Goal: Information Seeking & Learning: Learn about a topic

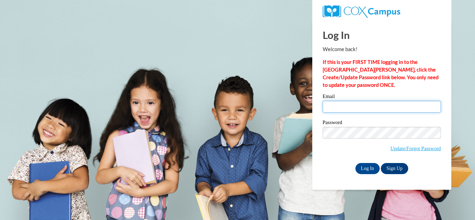
click at [343, 102] on input "Email" at bounding box center [382, 107] width 118 height 12
type input "baicydas@gmail.com"
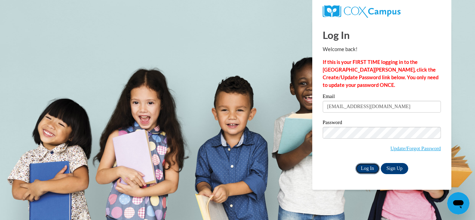
click at [360, 168] on input "Log In" at bounding box center [367, 168] width 24 height 11
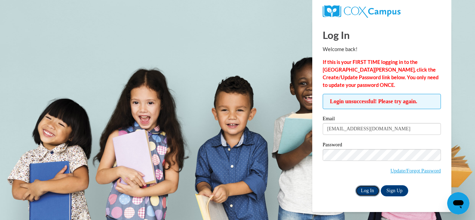
click at [368, 188] on input "Log In" at bounding box center [367, 190] width 24 height 11
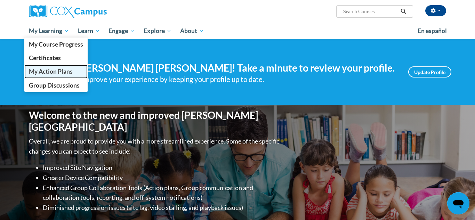
click at [41, 70] on span "My Action Plans" at bounding box center [51, 71] width 44 height 7
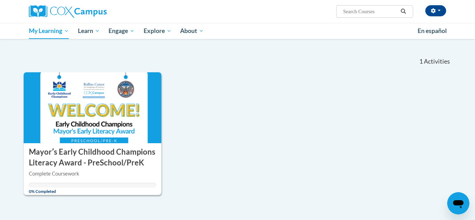
scroll to position [56, 0]
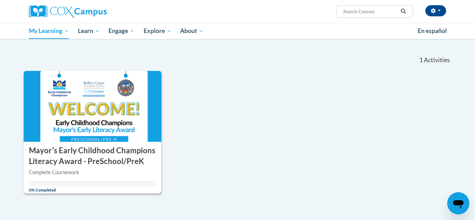
click at [61, 121] on img at bounding box center [93, 106] width 138 height 71
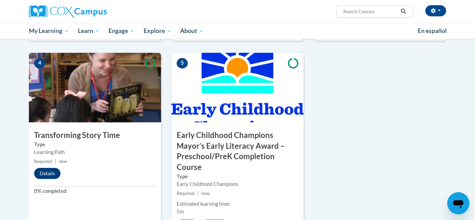
scroll to position [387, 0]
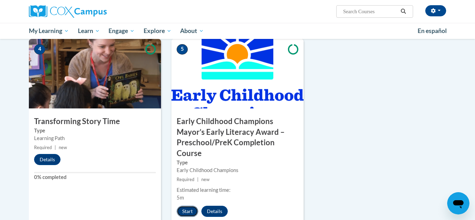
click at [182, 210] on button "Start" at bounding box center [188, 211] width 22 height 11
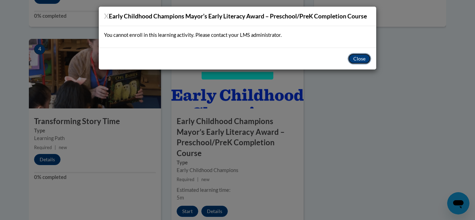
click at [359, 60] on button "Close" at bounding box center [359, 58] width 23 height 11
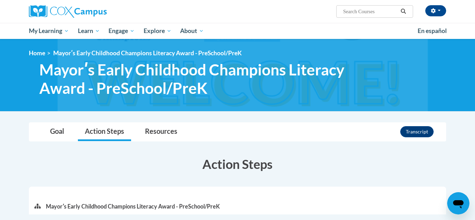
scroll to position [14, 0]
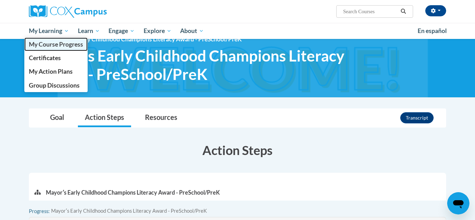
click at [52, 45] on span "My Course Progress" at bounding box center [56, 44] width 54 height 7
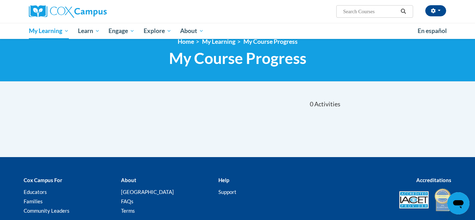
scroll to position [14, 0]
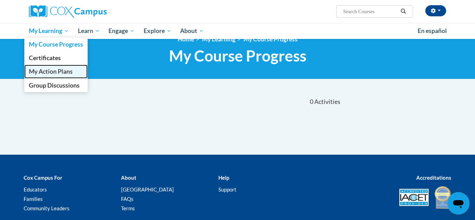
click at [58, 69] on span "My Action Plans" at bounding box center [51, 71] width 44 height 7
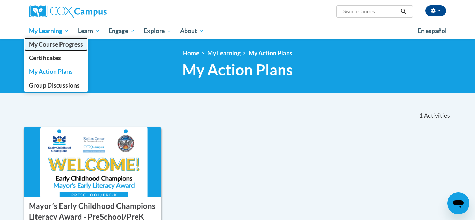
click at [64, 47] on span "My Course Progress" at bounding box center [56, 44] width 54 height 7
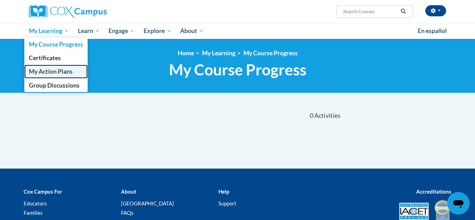
click at [66, 73] on span "My Action Plans" at bounding box center [51, 71] width 44 height 7
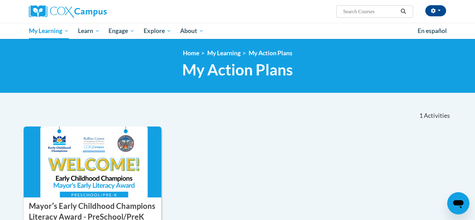
click at [101, 173] on img at bounding box center [93, 162] width 138 height 71
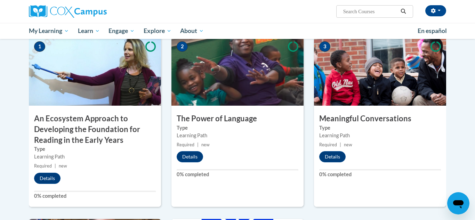
scroll to position [234, 0]
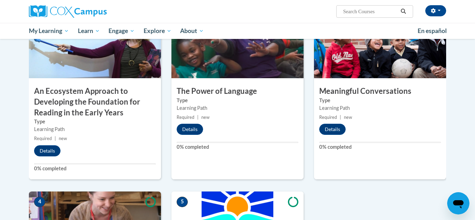
click at [111, 69] on img at bounding box center [95, 44] width 132 height 70
click at [86, 99] on h3 "An Ecosystem Approach to Developing the Foundation for Reading in the Early Yea…" at bounding box center [95, 102] width 132 height 32
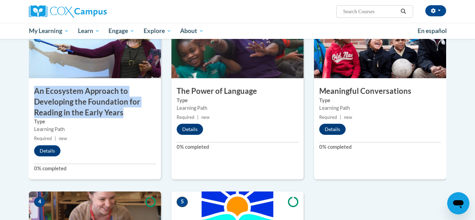
click at [86, 99] on h3 "An Ecosystem Approach to Developing the Foundation for Reading in the Early Yea…" at bounding box center [95, 102] width 132 height 32
click at [48, 151] on button "Details" at bounding box center [47, 150] width 26 height 11
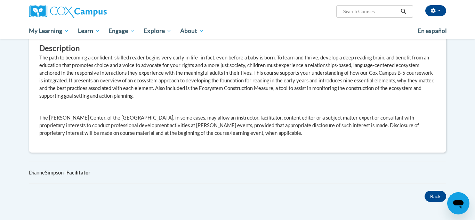
scroll to position [426, 0]
click at [219, 141] on div "Recommended for Teachers, leaders, instructional coaches, and other professiona…" at bounding box center [237, 28] width 417 height 247
click at [173, 81] on div "Recommended for Teachers, leaders, instructional coaches, and other professiona…" at bounding box center [237, 29] width 407 height 226
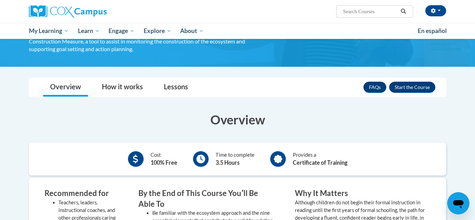
scroll to position [151, 0]
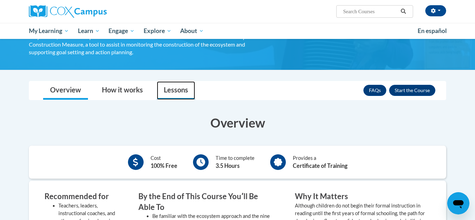
click at [170, 84] on link "Lessons" at bounding box center [176, 90] width 38 height 18
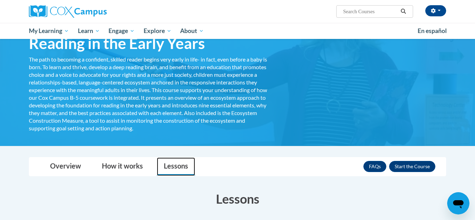
scroll to position [74, 0]
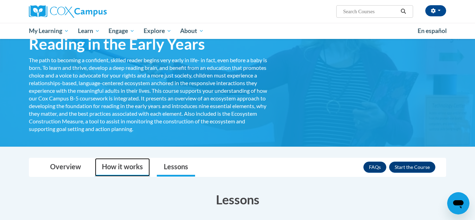
click at [135, 162] on link "How it works" at bounding box center [122, 167] width 55 height 18
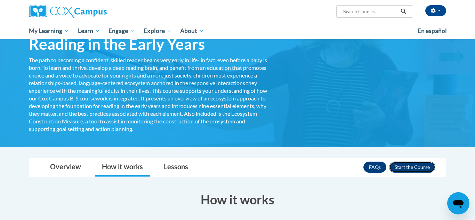
click at [408, 170] on button "Enroll" at bounding box center [412, 167] width 46 height 11
click at [426, 114] on div "<en>Home</en><fr>Accueil</fr><de>Zuhause</de><it>Casa</it><es>Casa</es><pt>Casa…" at bounding box center [237, 56] width 438 height 161
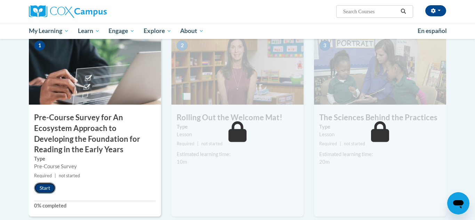
click at [46, 188] on button "Start" at bounding box center [45, 188] width 22 height 11
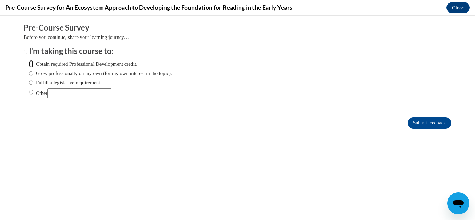
click at [32, 64] on input "Obtain required Professional Development credit." at bounding box center [31, 64] width 5 height 8
radio input "true"
click at [32, 63] on input "Obtain required Professional Development credit." at bounding box center [31, 64] width 5 height 8
click at [33, 64] on input "Obtain required Professional Development credit." at bounding box center [31, 64] width 5 height 8
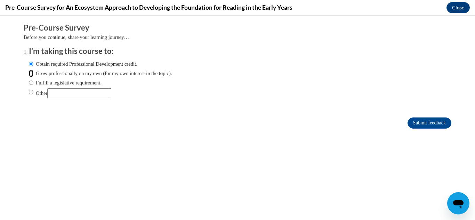
click at [32, 75] on input "Grow professionally on my own (for my own interest in the topic)." at bounding box center [31, 74] width 5 height 8
radio input "true"
click at [34, 66] on label "Obtain required Professional Development credit." at bounding box center [83, 64] width 108 height 8
click at [33, 66] on input "Obtain required Professional Development credit." at bounding box center [31, 64] width 5 height 8
radio input "true"
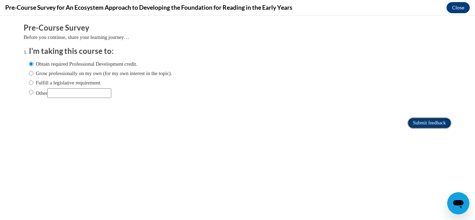
click at [437, 118] on input "Submit feedback" at bounding box center [430, 123] width 44 height 11
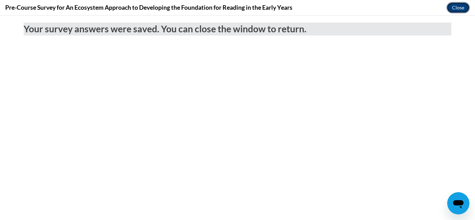
click at [463, 9] on button "Close" at bounding box center [457, 7] width 23 height 11
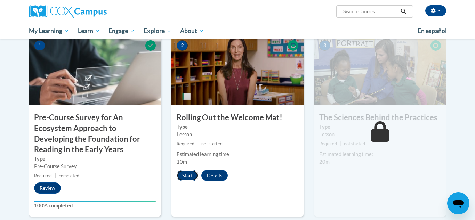
click at [187, 175] on button "Start" at bounding box center [188, 175] width 22 height 11
